Goal: Task Accomplishment & Management: Manage account settings

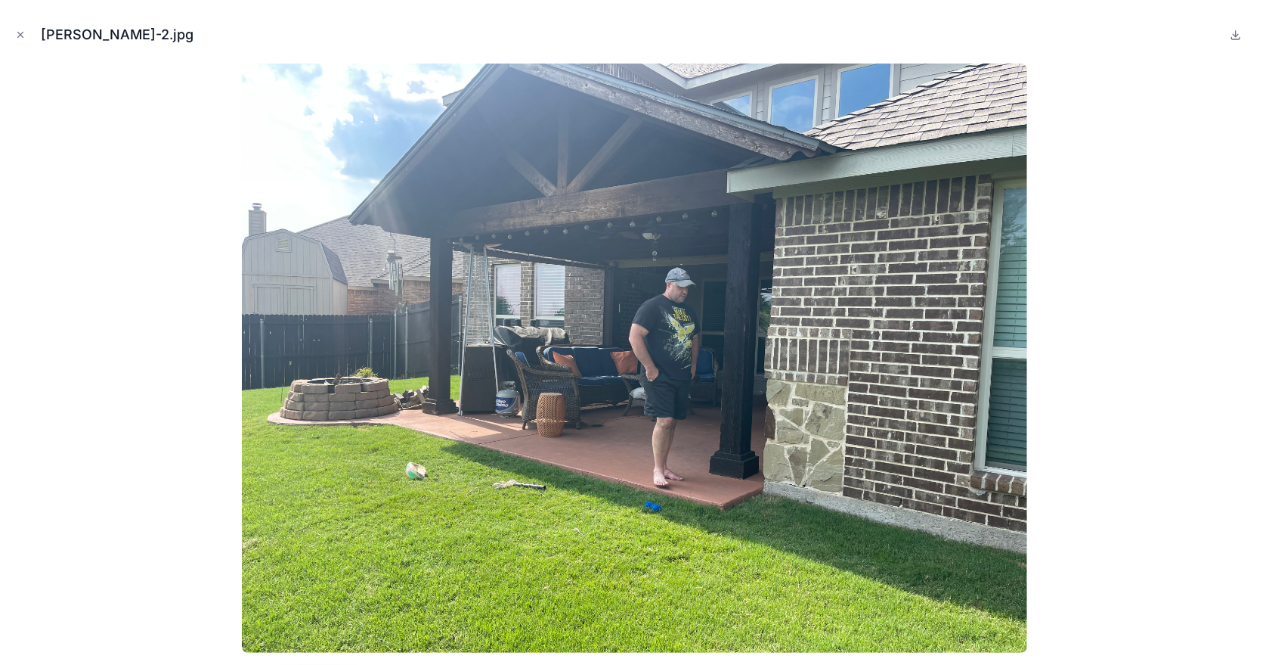
click at [8, 27] on div "[PERSON_NAME]-2.jpg" at bounding box center [634, 332] width 1269 height 665
click at [15, 35] on icon "Close modal" at bounding box center [20, 34] width 11 height 11
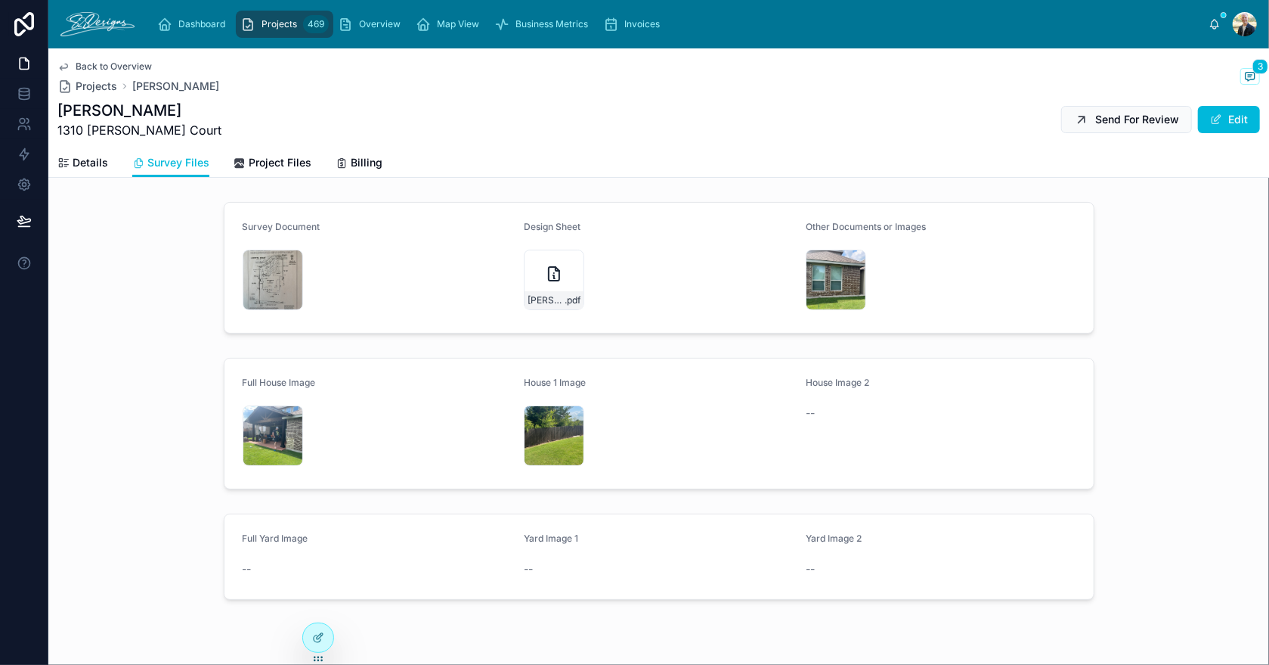
click at [271, 158] on span "Project Files" at bounding box center [280, 162] width 63 height 15
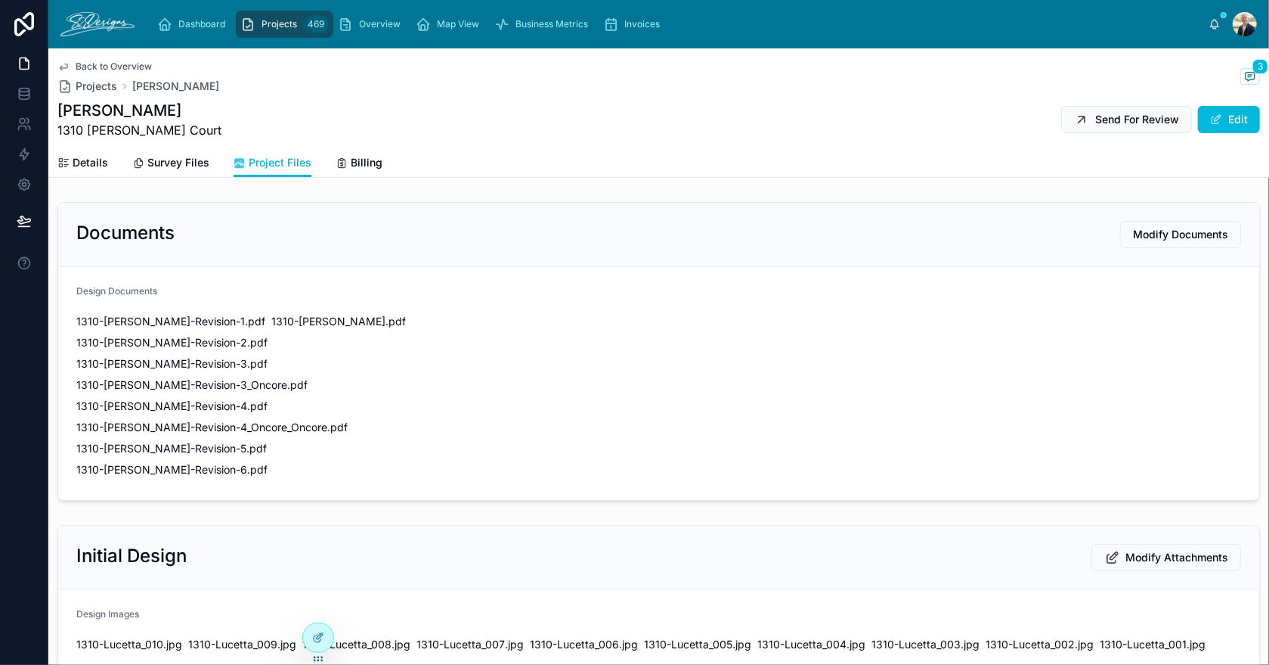
click at [1138, 232] on span "Modify Documents" at bounding box center [1180, 234] width 95 height 15
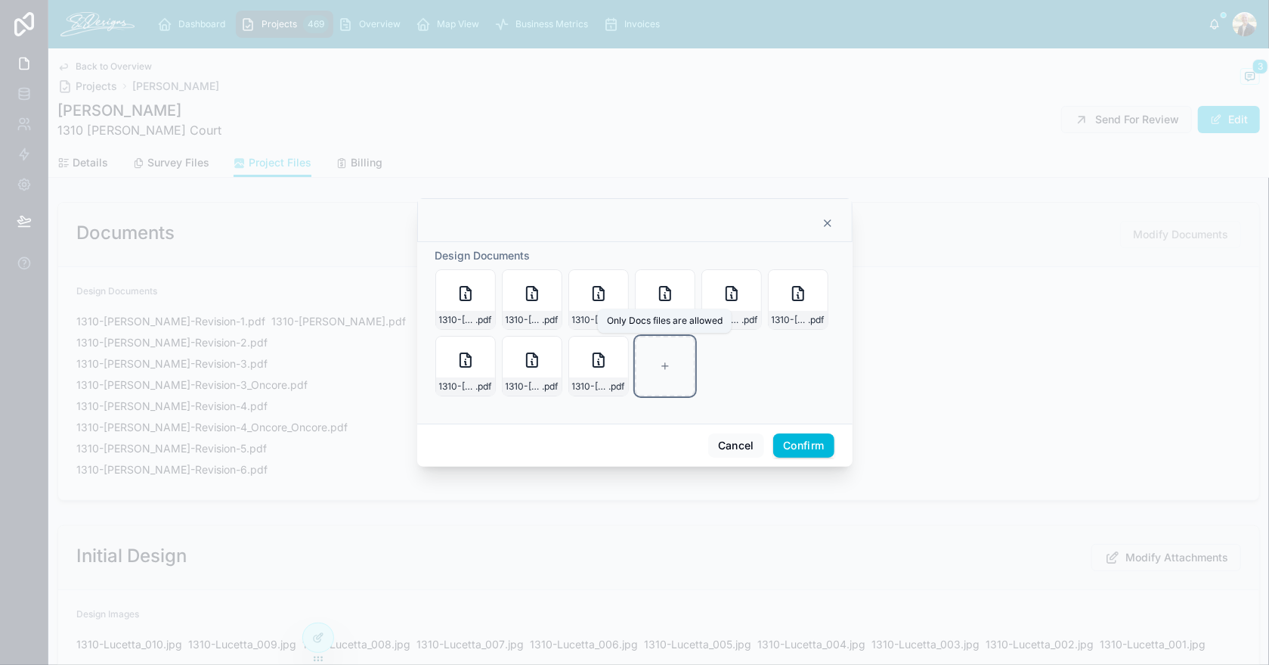
click at [662, 377] on div at bounding box center [665, 366] width 60 height 60
type input "**********"
click at [811, 453] on button "Confirm" at bounding box center [803, 445] width 60 height 24
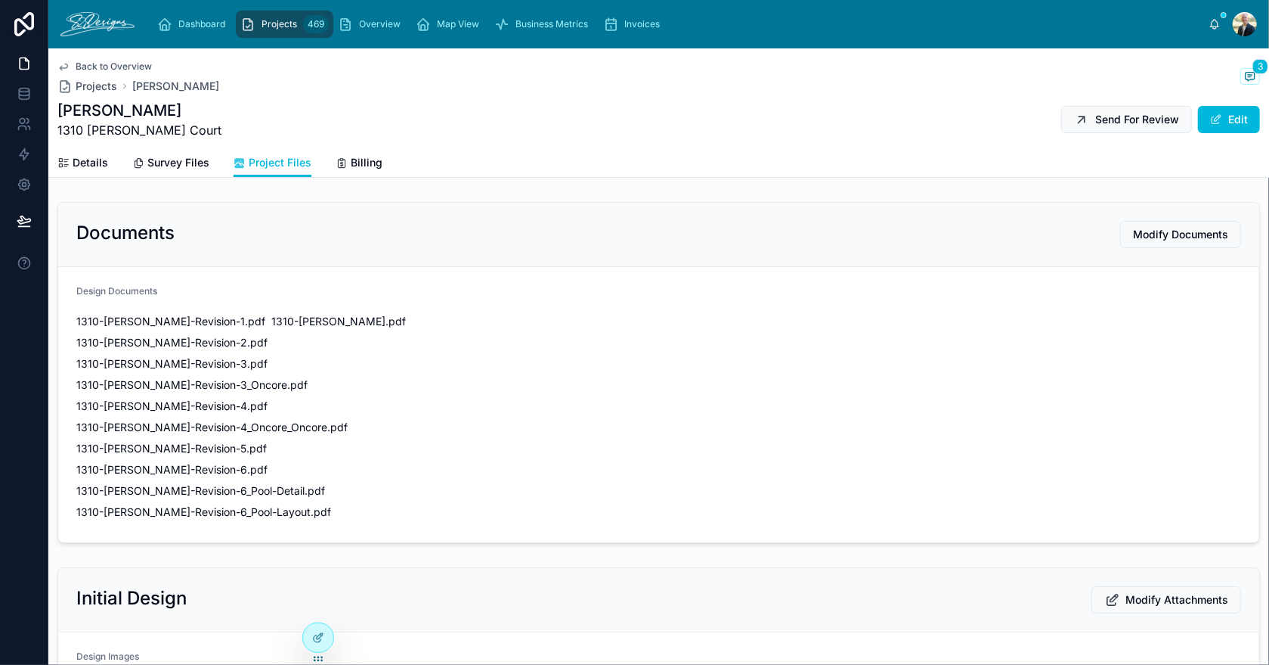
click at [1108, 127] on button "Send For Review" at bounding box center [1127, 119] width 131 height 27
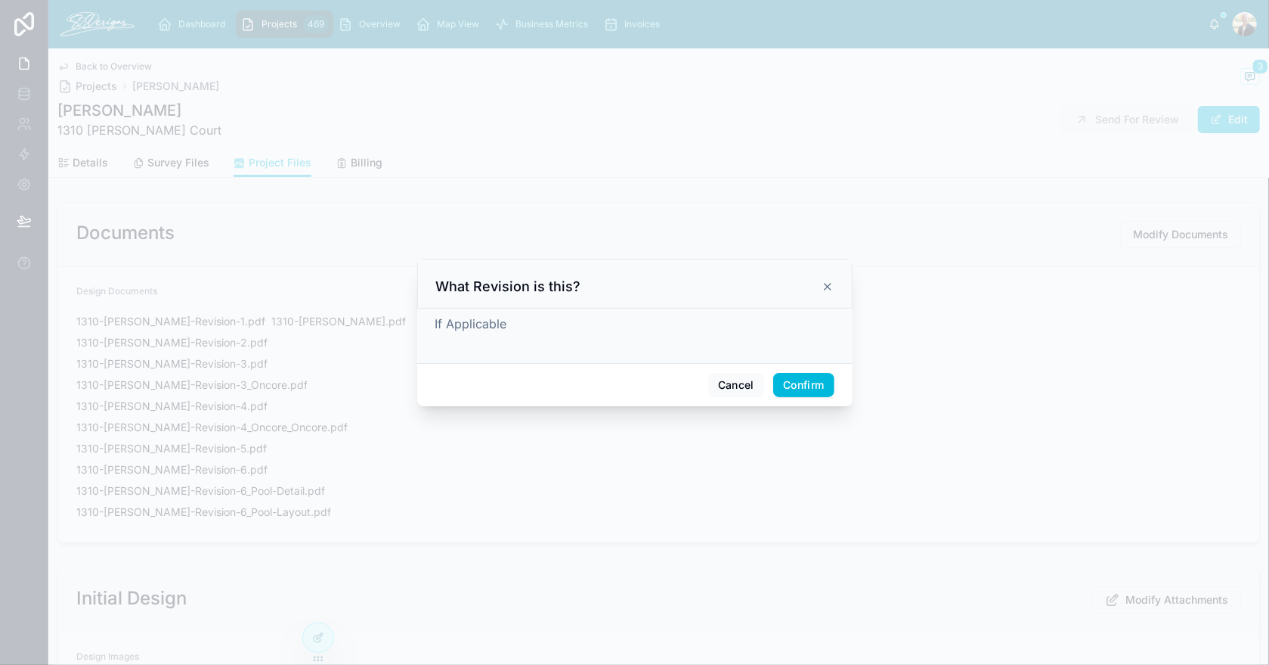
click at [792, 380] on button "Confirm" at bounding box center [803, 385] width 60 height 24
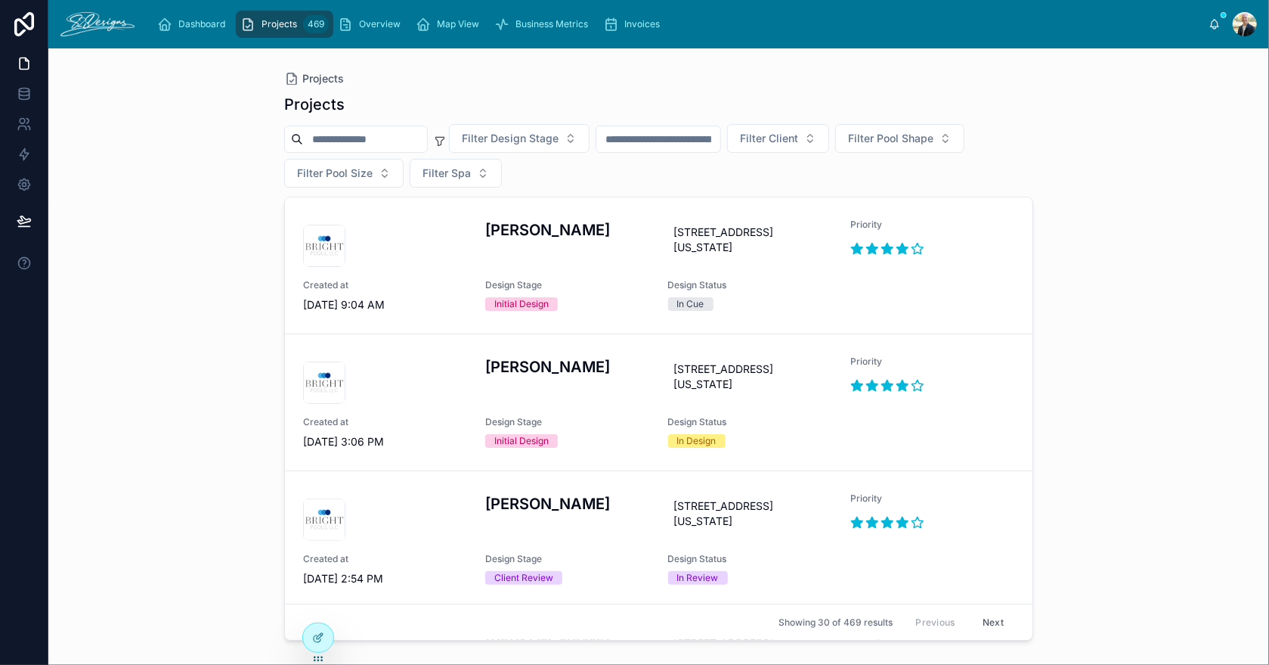
click at [721, 144] on input "text" at bounding box center [659, 139] width 124 height 21
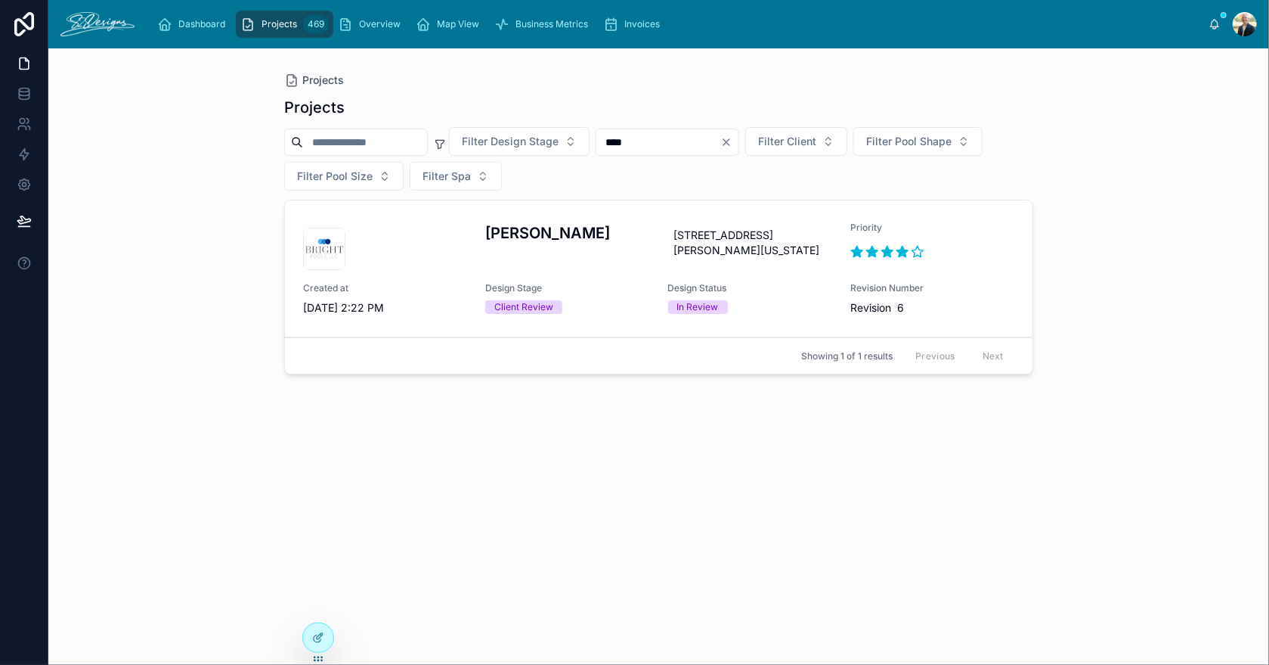
type input "****"
click at [610, 263] on div "[PERSON_NAME]" at bounding box center [567, 246] width 164 height 48
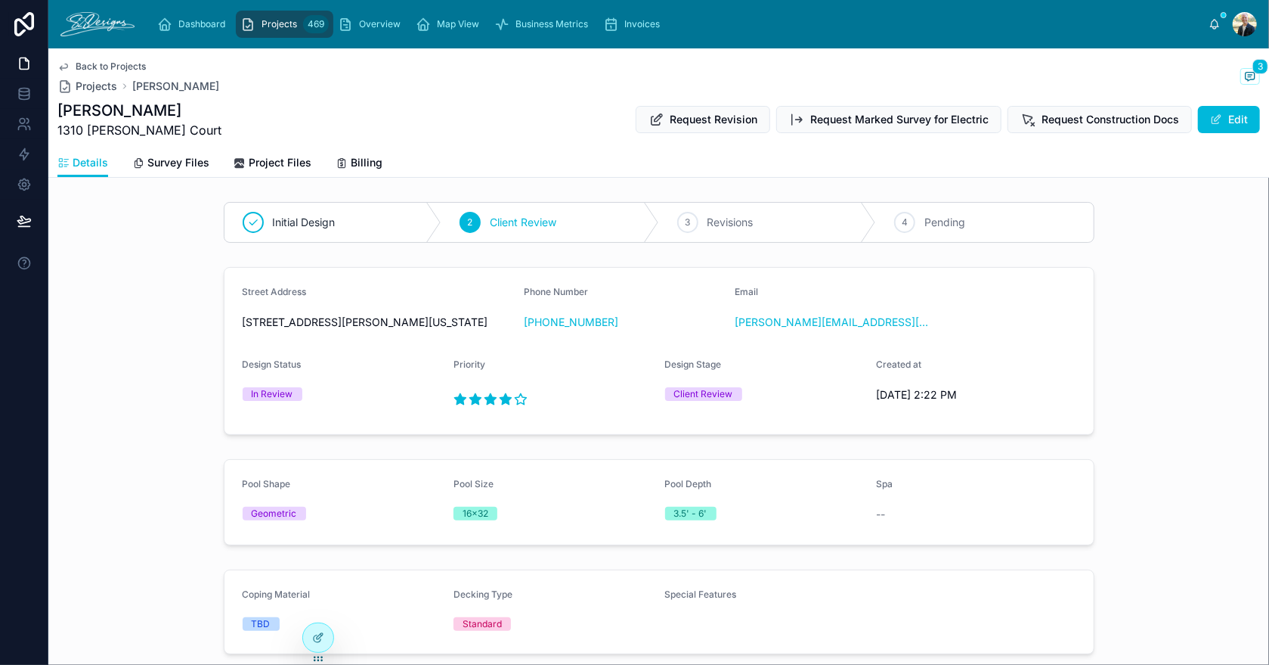
click at [1214, 119] on button "Edit" at bounding box center [1229, 119] width 62 height 27
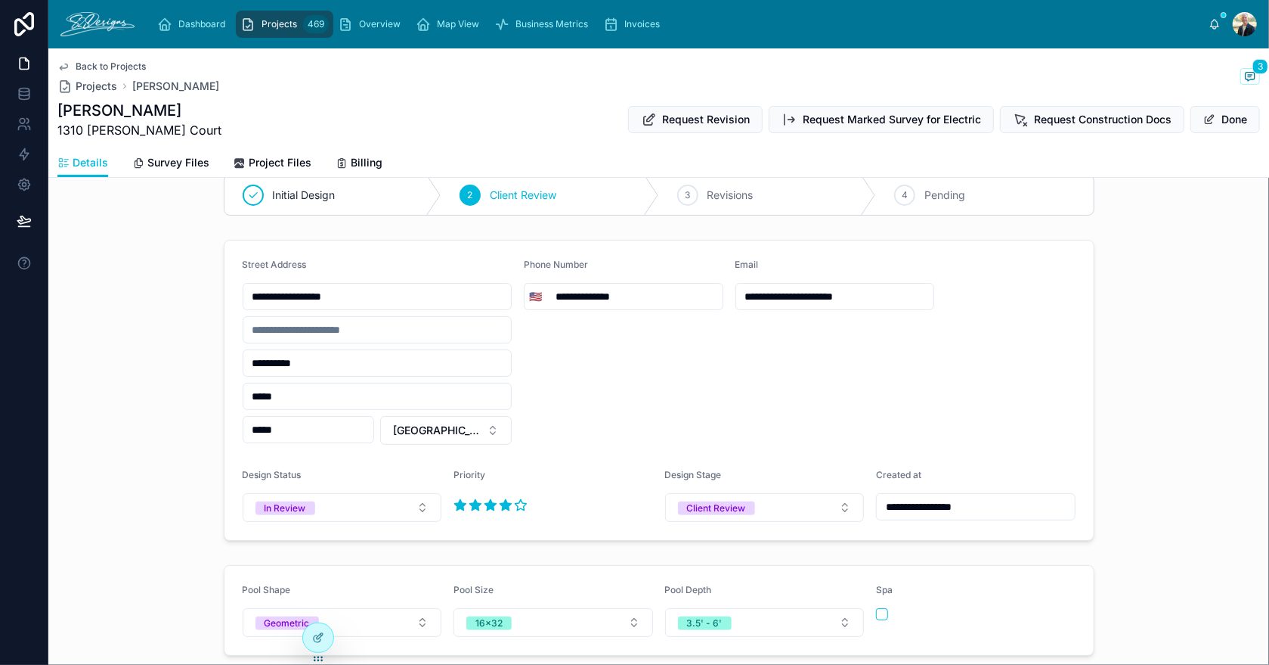
scroll to position [150, 0]
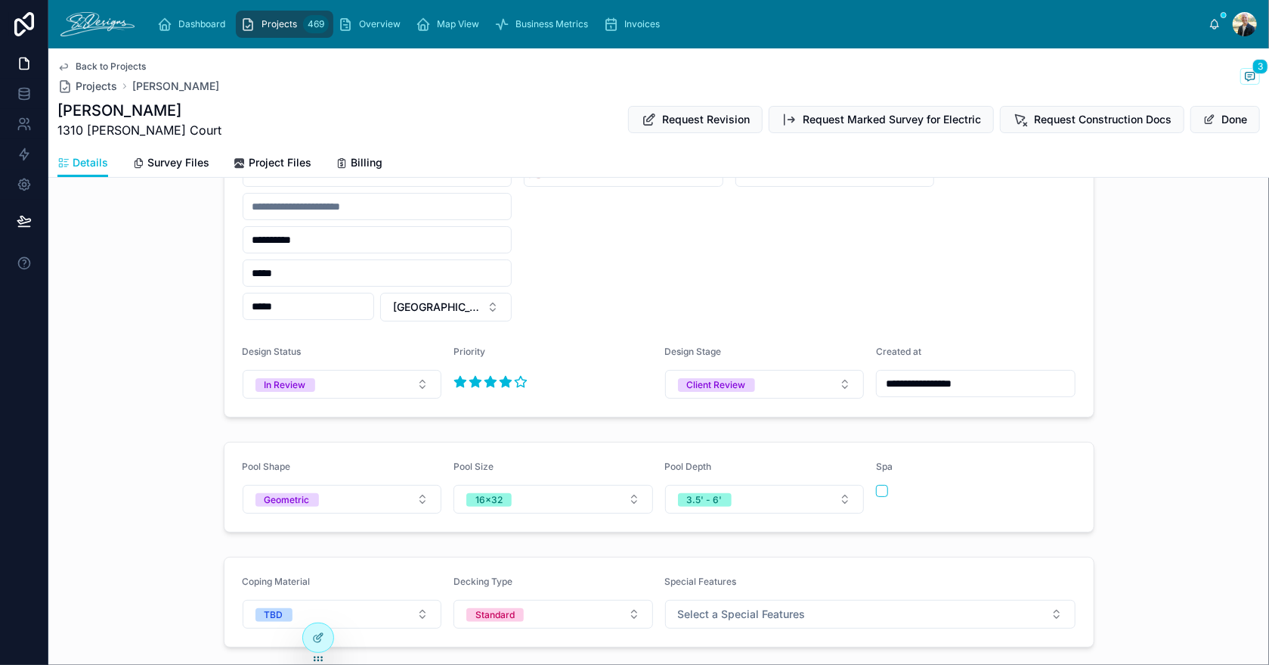
click at [768, 370] on button "Client Review" at bounding box center [765, 384] width 200 height 29
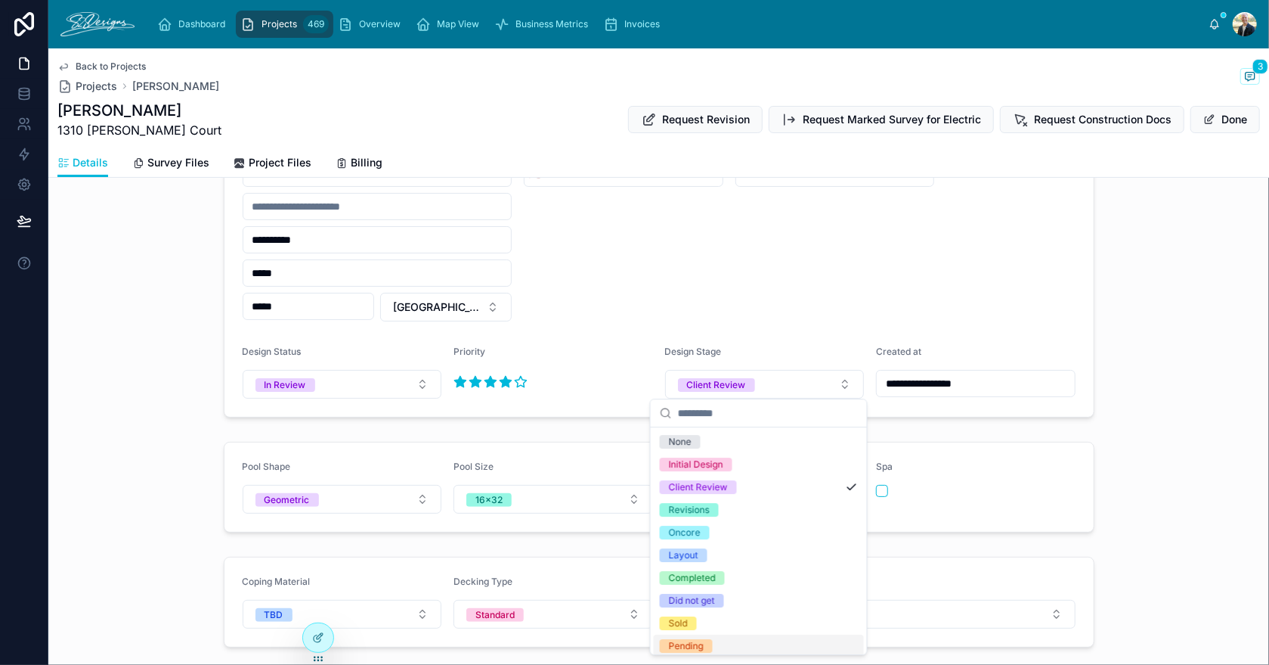
click at [691, 644] on div "Pending" at bounding box center [686, 646] width 35 height 14
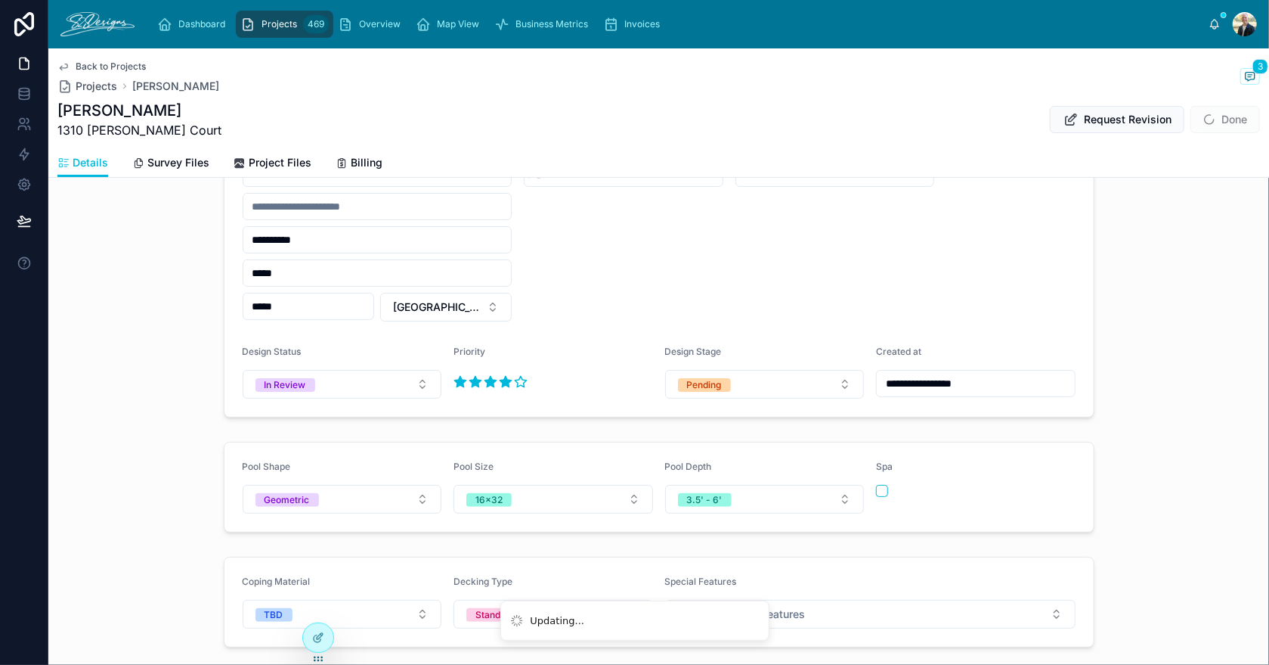
click at [1123, 476] on div "Pool Shape Geometric Pool Size 16x32 Pool Depth 3.5' - 6' Spa" at bounding box center [658, 487] width 1221 height 103
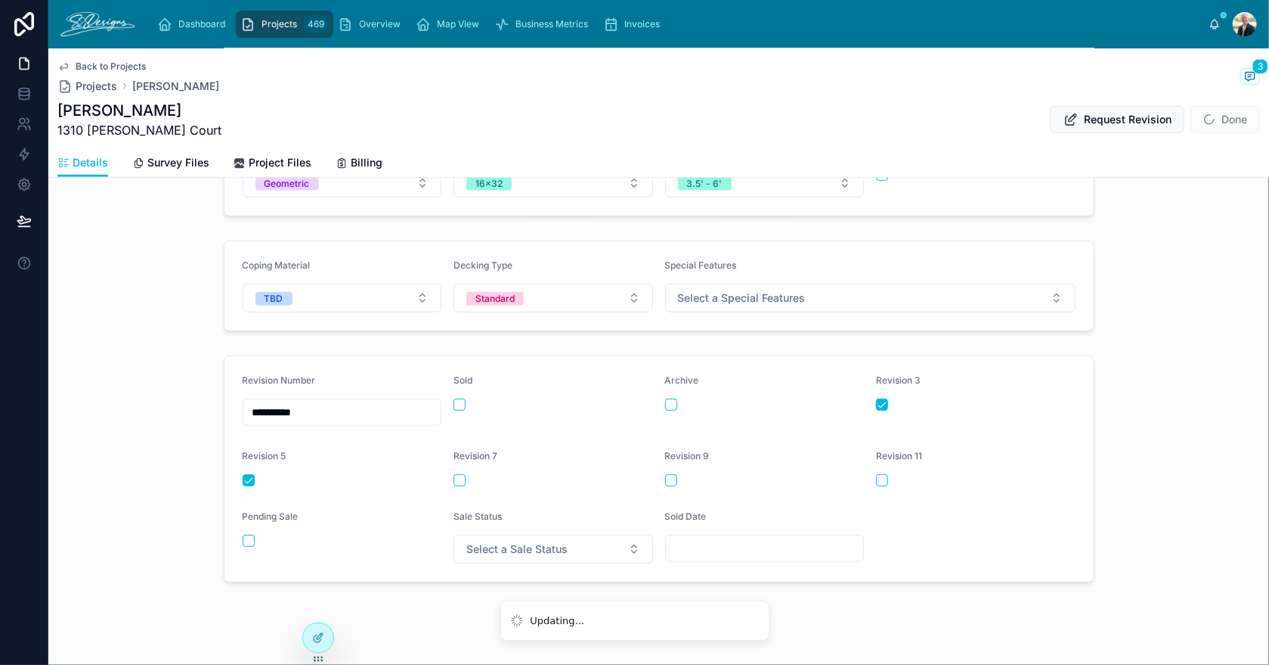
scroll to position [481, 0]
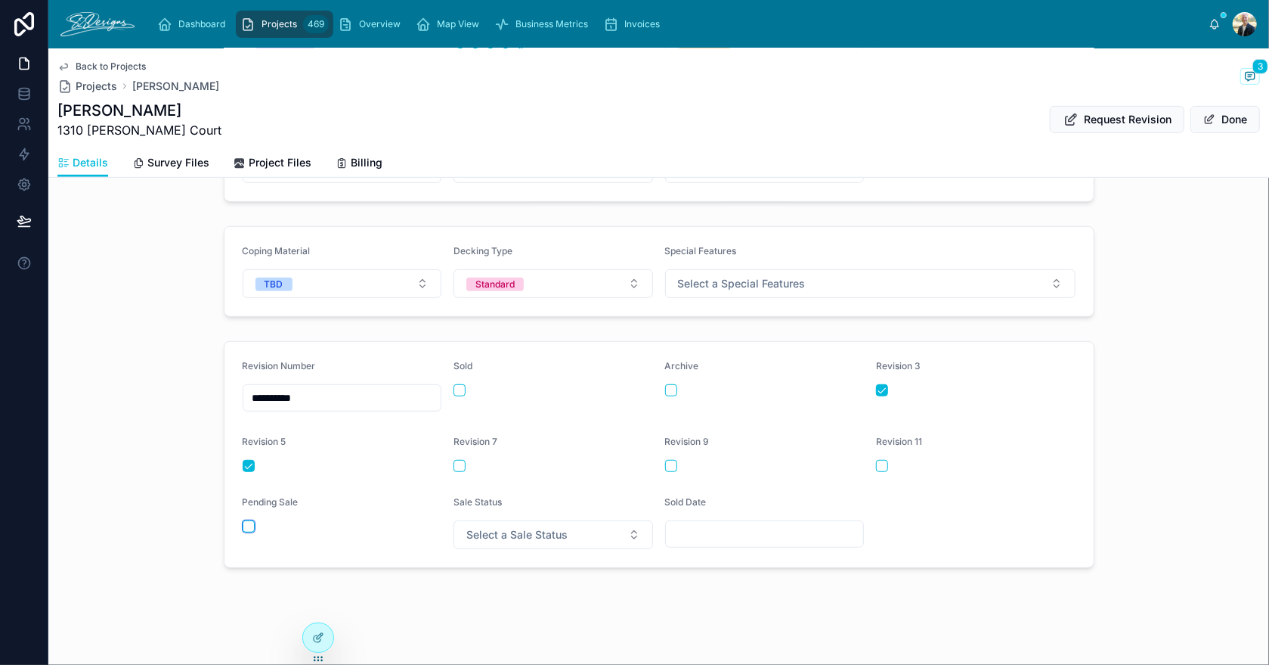
click at [247, 520] on button "button" at bounding box center [249, 526] width 12 height 12
click at [513, 527] on span "Select a Sale Status" at bounding box center [517, 534] width 101 height 15
click at [510, 430] on div "Pending" at bounding box center [547, 429] width 210 height 23
click at [1079, 469] on form "**********" at bounding box center [660, 454] width 870 height 225
click at [1204, 118] on button "Done" at bounding box center [1226, 119] width 70 height 27
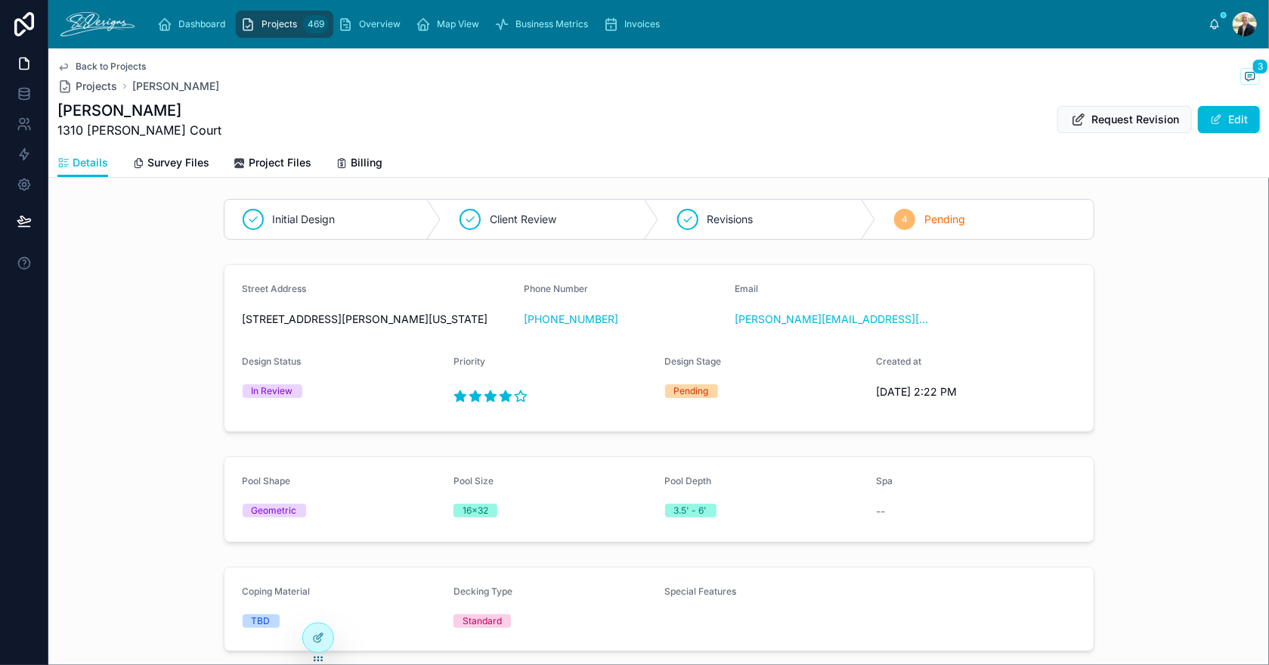
scroll to position [0, 0]
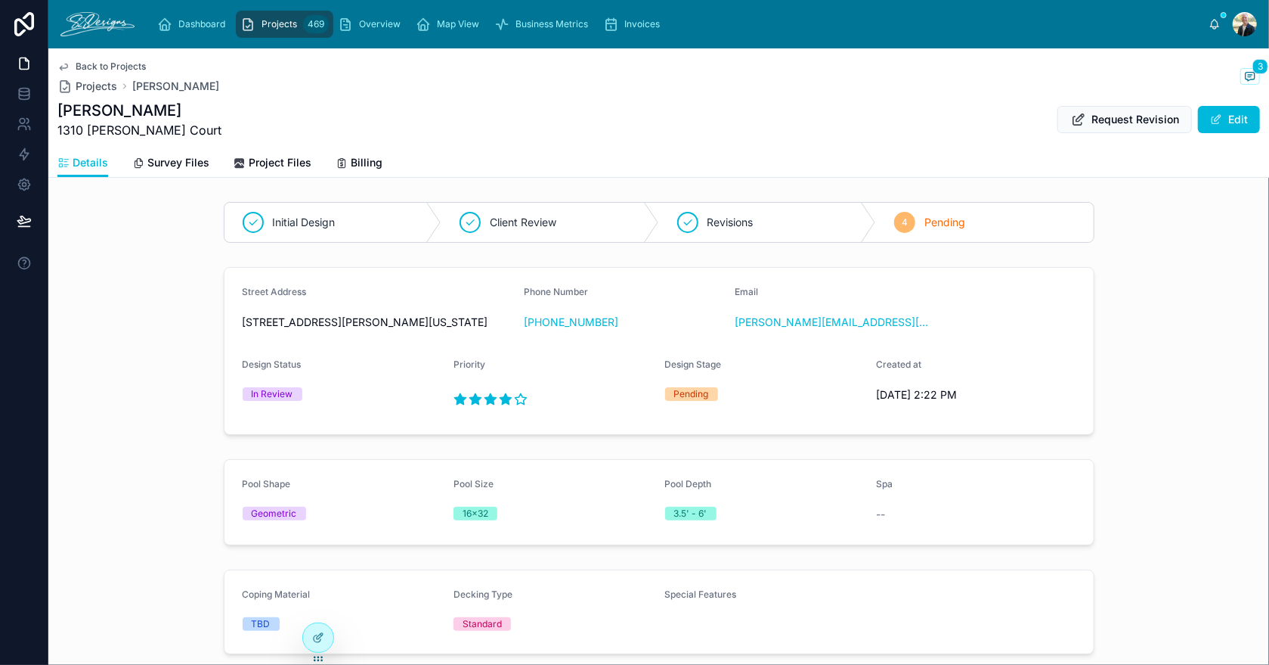
click at [395, 13] on div "Overview" at bounding box center [372, 24] width 69 height 24
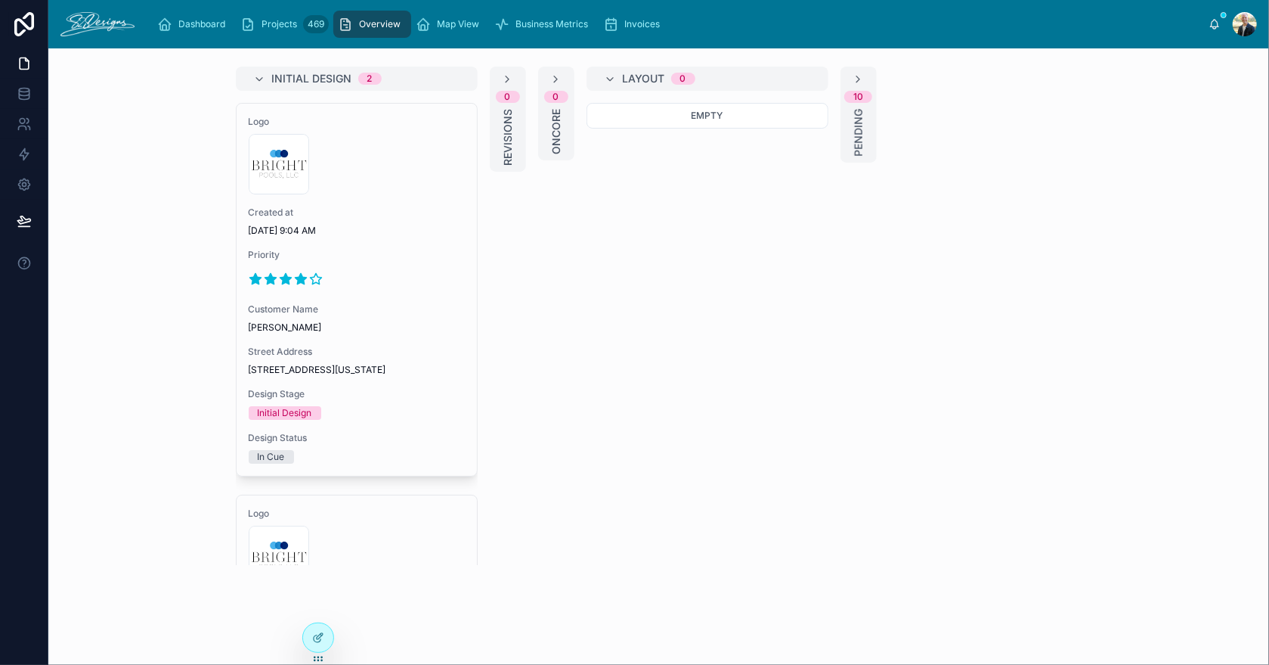
click at [606, 76] on icon at bounding box center [611, 79] width 12 height 12
click at [646, 127] on span "Pending" at bounding box center [653, 133] width 15 height 48
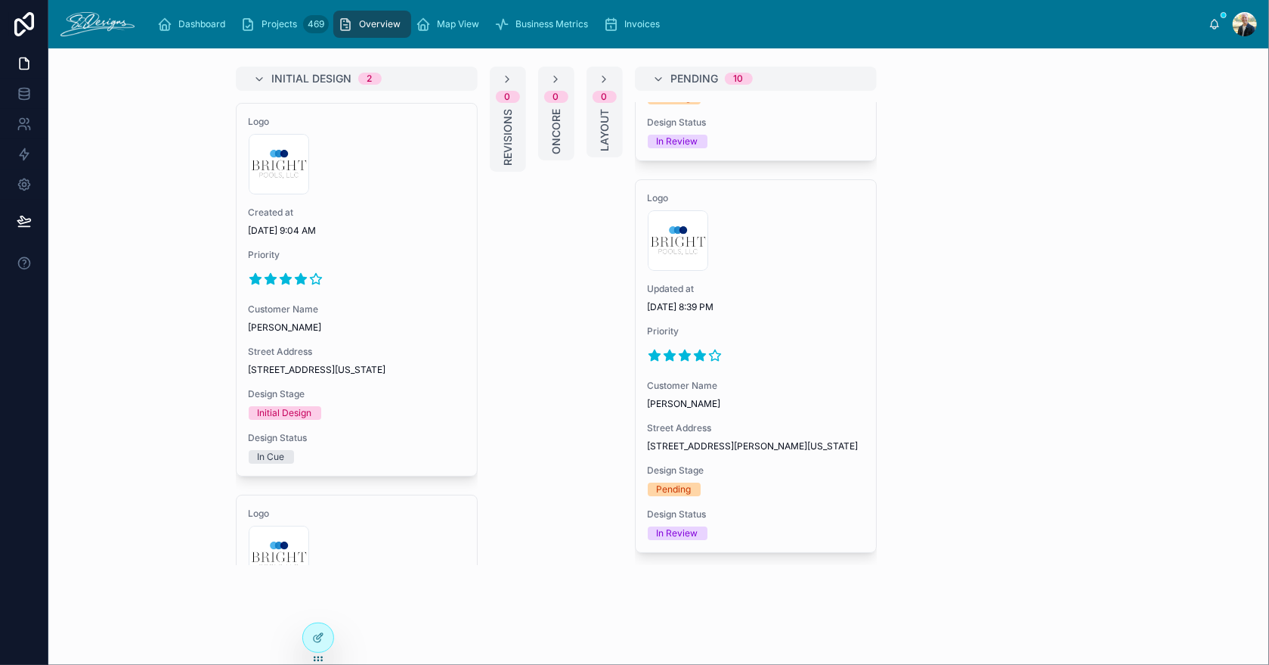
scroll to position [3550, 0]
click at [742, 343] on div at bounding box center [756, 355] width 216 height 24
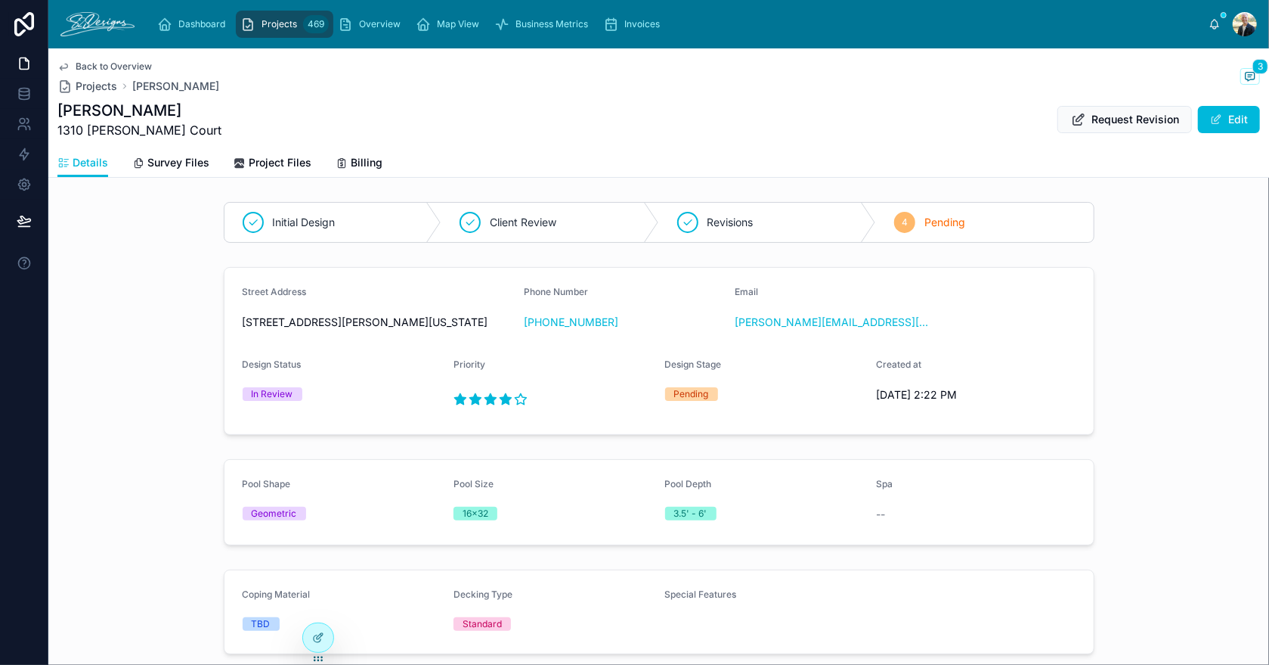
click at [267, 163] on span "Project Files" at bounding box center [280, 162] width 63 height 15
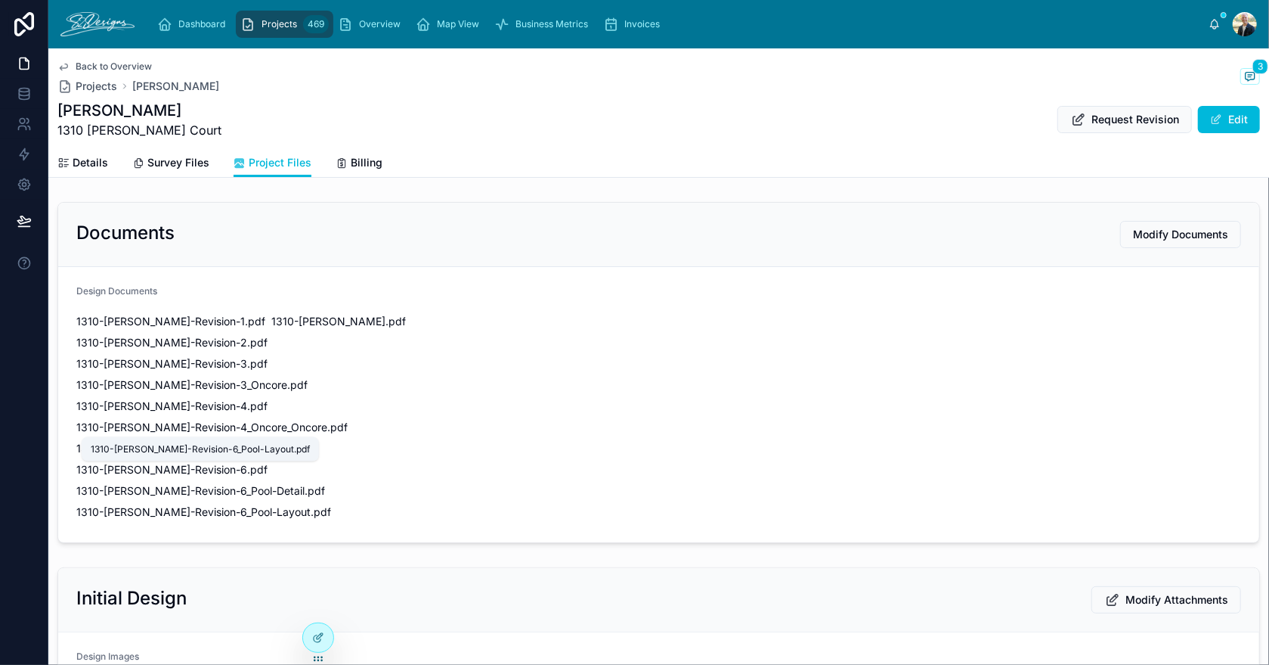
click at [225, 504] on span "1310-[PERSON_NAME]-Revision-6_Pool-Layout" at bounding box center [193, 511] width 234 height 15
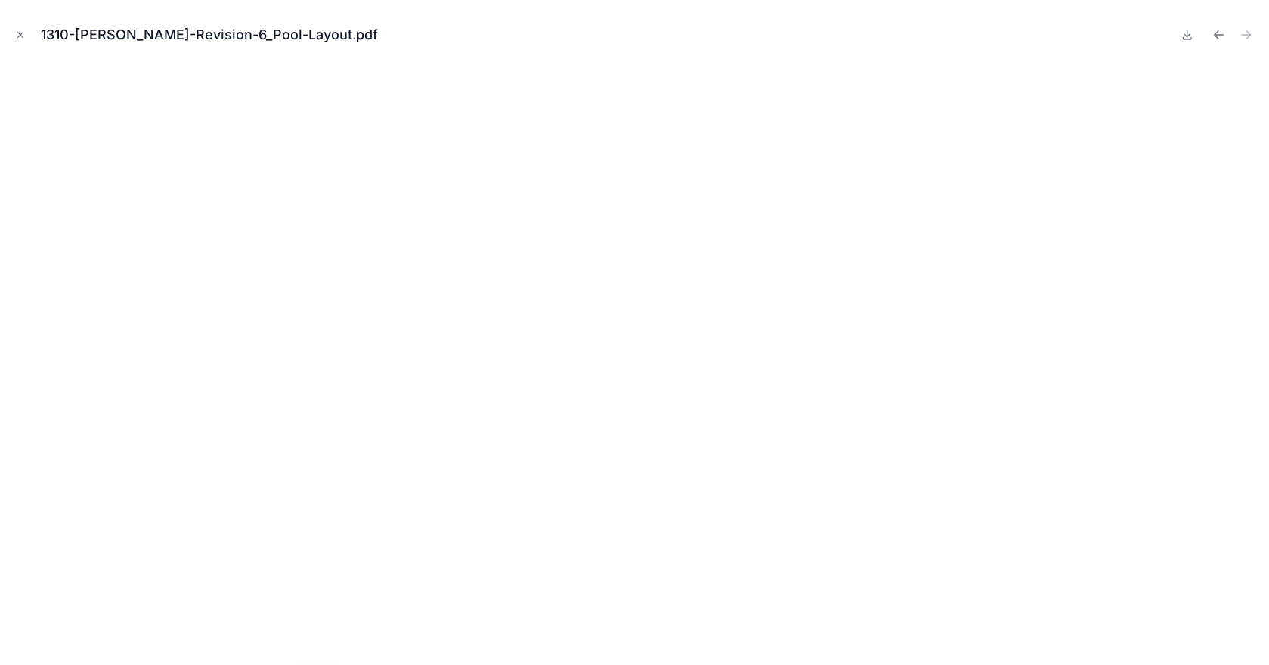
click at [21, 36] on icon "Close modal" at bounding box center [20, 35] width 5 height 5
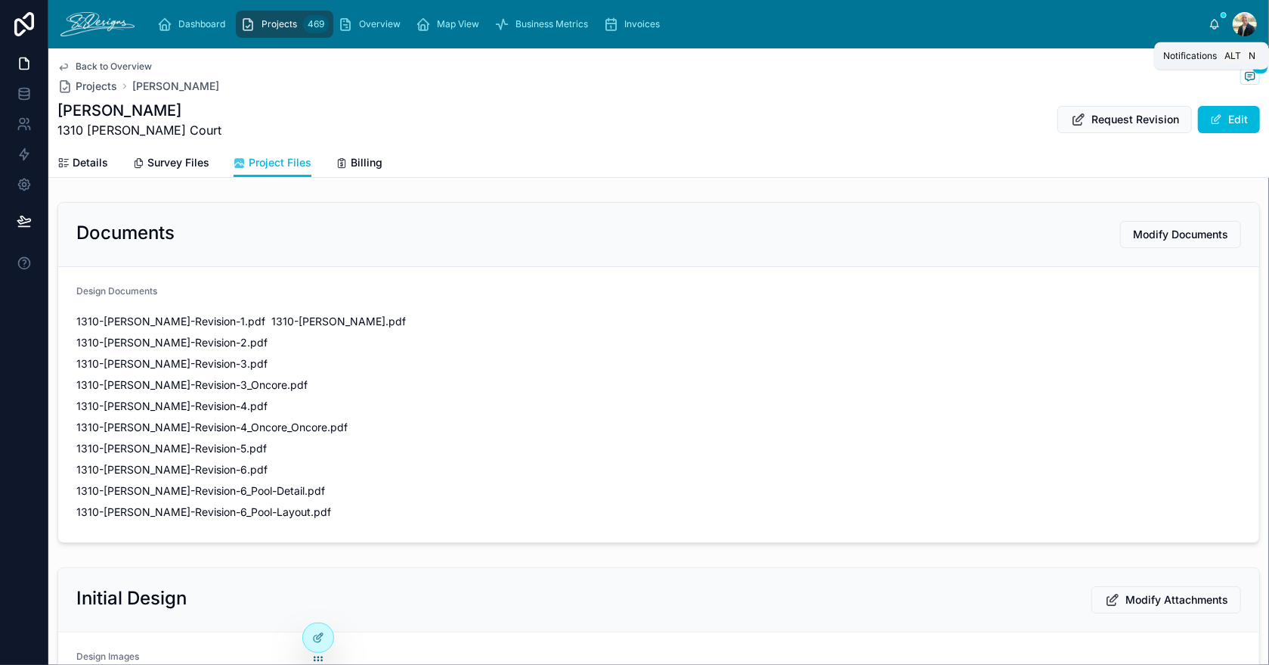
click at [1211, 22] on icon at bounding box center [1215, 24] width 12 height 12
click at [1164, 20] on div "Dashboard Projects 469 Overview Map View Business Metrics Invoices" at bounding box center [678, 24] width 1062 height 33
